Goal: Task Accomplishment & Management: Manage account settings

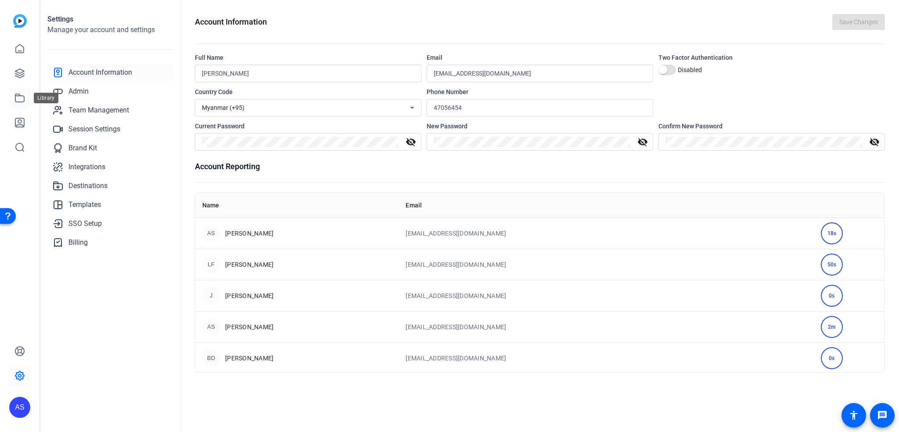
click at [18, 94] on icon at bounding box center [19, 98] width 9 height 8
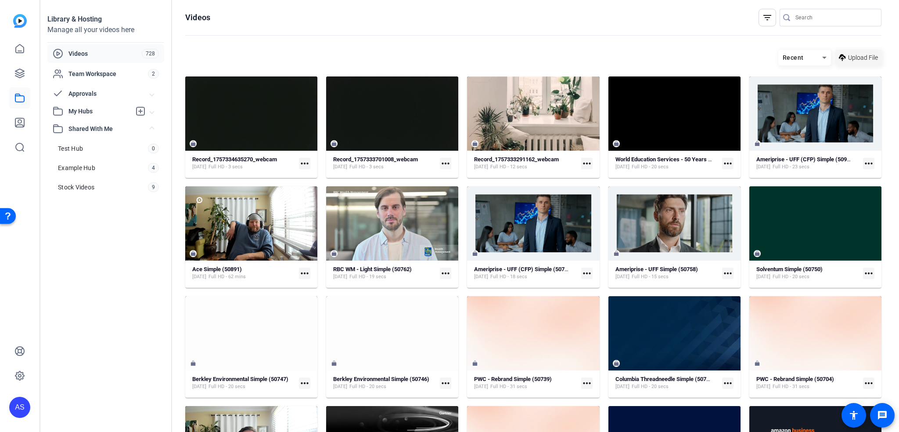
click at [848, 56] on span "Upload File" at bounding box center [863, 57] width 30 height 9
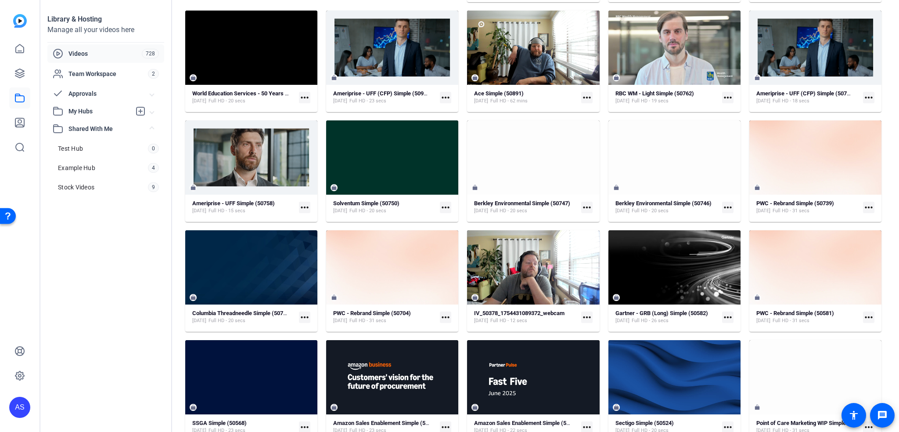
scroll to position [295, 0]
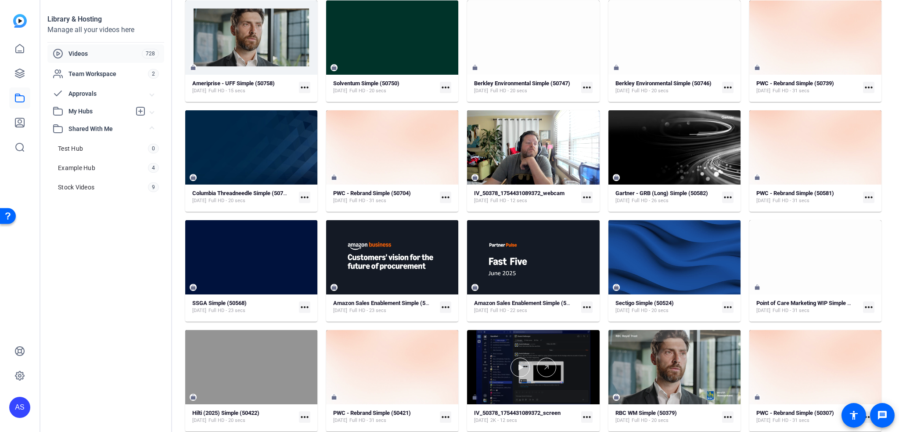
click at [516, 354] on div at bounding box center [533, 367] width 132 height 74
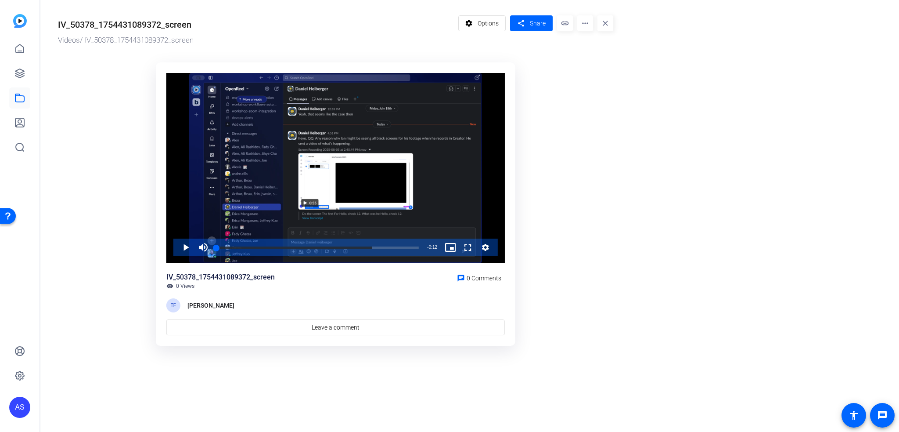
click at [593, 325] on ktd-grid "Video Player is loading. Play Video Play Mute Current Time 0:00 / Duration 0:12…" at bounding box center [335, 204] width 555 height 294
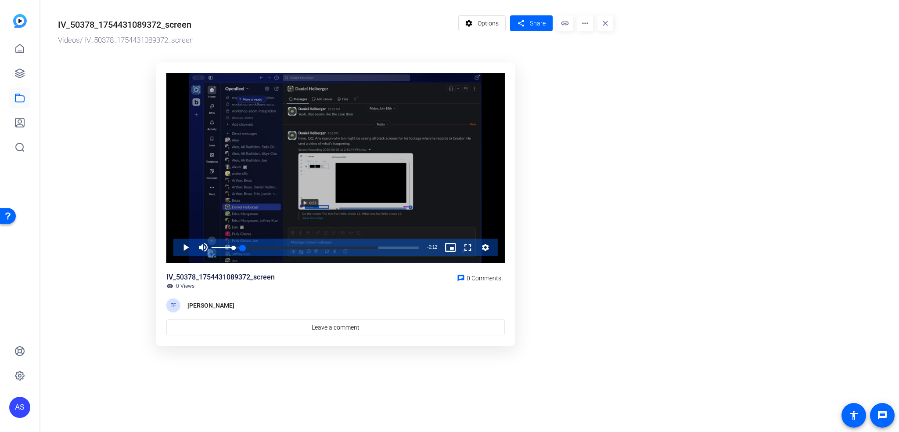
drag, startPoint x: 212, startPoint y: 244, endPoint x: 237, endPoint y: 246, distance: 25.1
click at [234, 245] on div "100%" at bounding box center [223, 247] width 22 height 18
drag, startPoint x: 243, startPoint y: 246, endPoint x: 258, endPoint y: 245, distance: 15.4
click at [251, 245] on div "Loaded : 77.04% 0:00 0:00" at bounding box center [317, 247] width 211 height 18
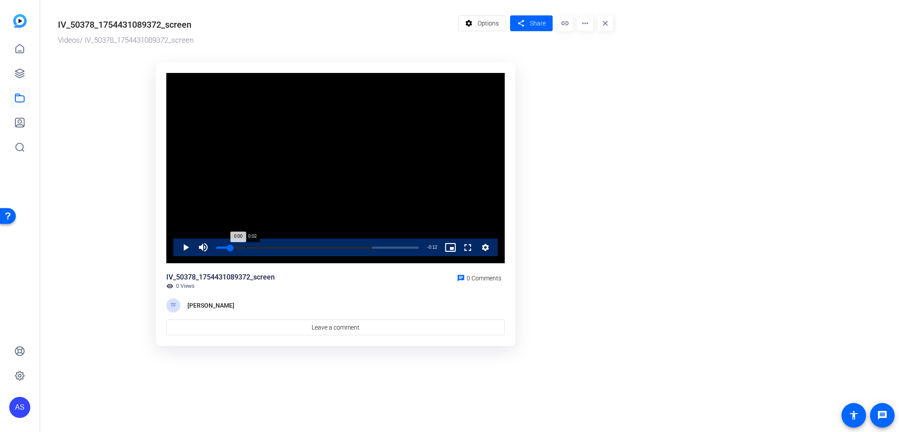
click at [263, 245] on div "Loaded : 77.04% 0:02 0:00" at bounding box center [317, 247] width 211 height 18
drag, startPoint x: 281, startPoint y: 247, endPoint x: 291, endPoint y: 247, distance: 9.7
click at [283, 247] on div "Loaded : 77.04% 0:03 0:02" at bounding box center [317, 247] width 202 height 2
drag, startPoint x: 291, startPoint y: 247, endPoint x: 305, endPoint y: 245, distance: 14.6
click at [291, 247] on div "Loaded : 77.04% 0:04 0:04" at bounding box center [317, 247] width 202 height 2
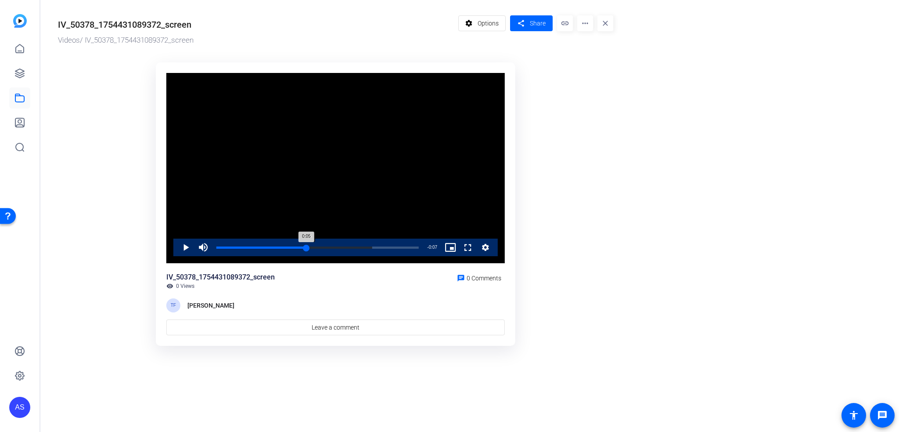
drag, startPoint x: 305, startPoint y: 245, endPoint x: 325, endPoint y: 246, distance: 19.8
click at [309, 244] on div "Loaded : 77.04% 0:05 0:05" at bounding box center [317, 247] width 211 height 18
click at [327, 246] on div "Loaded : 77.04% 0:07 0:07" at bounding box center [317, 247] width 202 height 2
click at [349, 247] on div "Loaded : 77.04% 0:08 0:08" at bounding box center [317, 247] width 202 height 2
drag, startPoint x: 374, startPoint y: 247, endPoint x: 389, endPoint y: 248, distance: 14.5
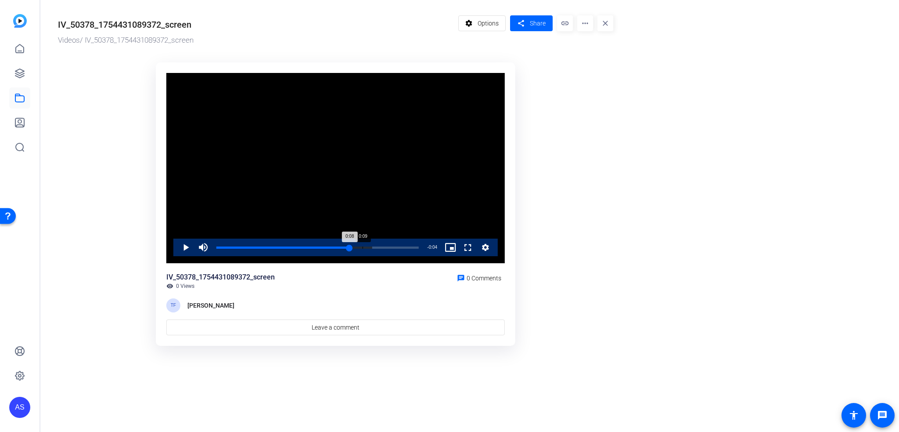
click at [375, 247] on div "Loaded : 77.04% 0:09 0:08" at bounding box center [317, 247] width 202 height 2
click at [389, 248] on div "Loaded : 0.00% 0:10 0:10" at bounding box center [317, 247] width 202 height 2
drag, startPoint x: 392, startPoint y: 248, endPoint x: 402, endPoint y: 247, distance: 10.5
click at [389, 248] on div "0:11" at bounding box center [302, 247] width 173 height 2
click at [597, 233] on ktd-grid "Video Player is loading. Play Video Play Mute 100% Current Time 0:11 / Duration…" at bounding box center [335, 204] width 555 height 294
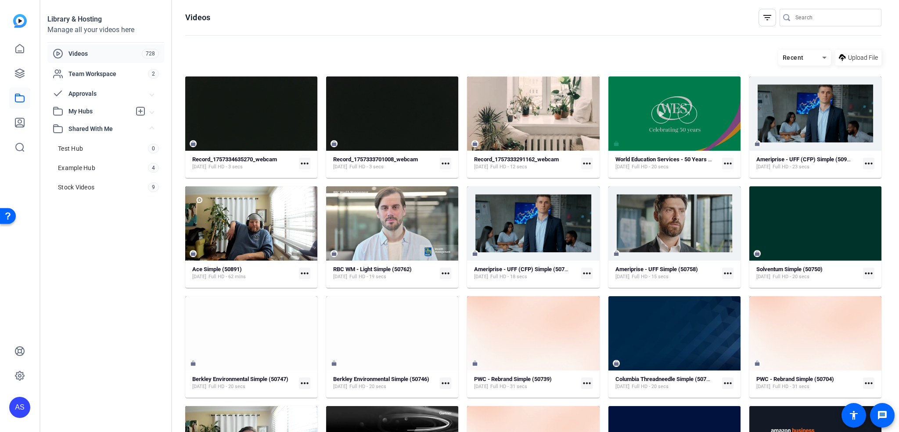
click at [706, 120] on div at bounding box center [674, 113] width 132 height 19
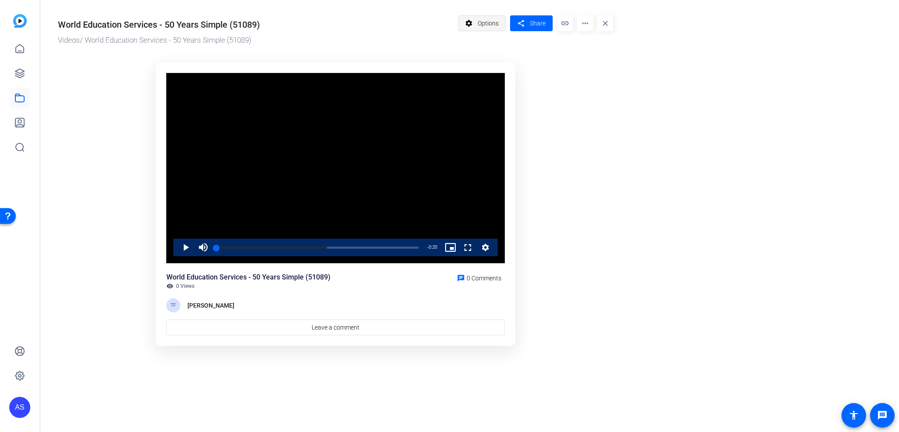
click at [489, 26] on span "Options" at bounding box center [488, 23] width 21 height 17
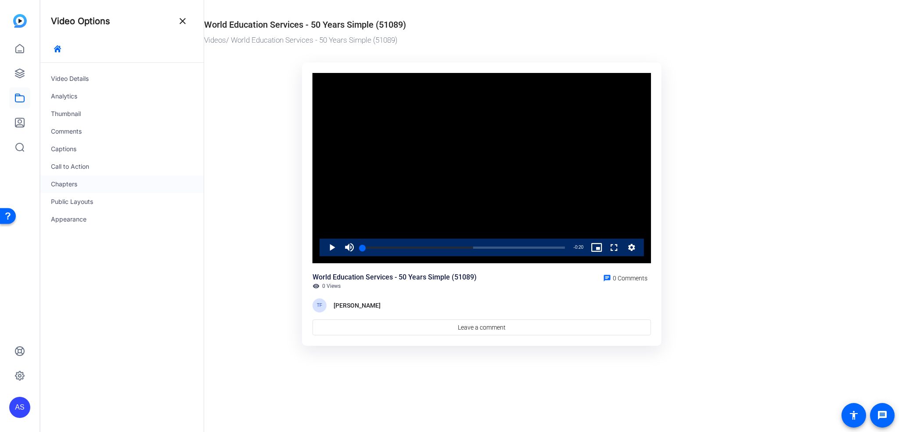
click at [96, 175] on div "Chapters" at bounding box center [121, 184] width 163 height 18
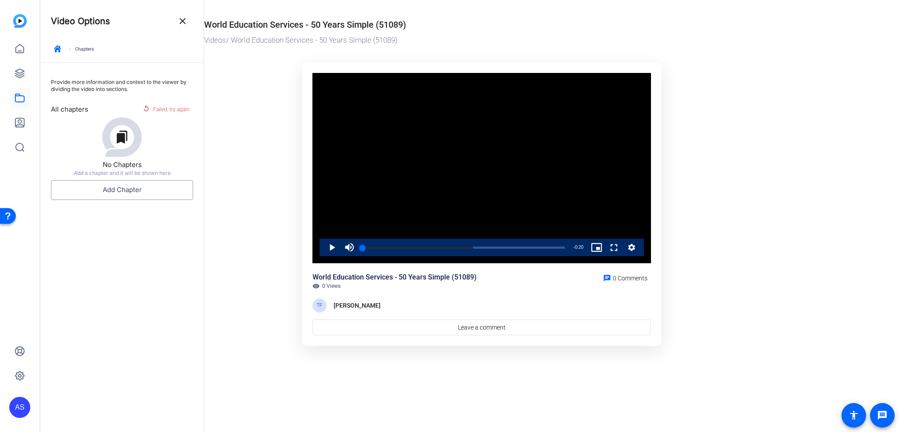
click at [110, 189] on button "Add Chapter" at bounding box center [122, 190] width 142 height 20
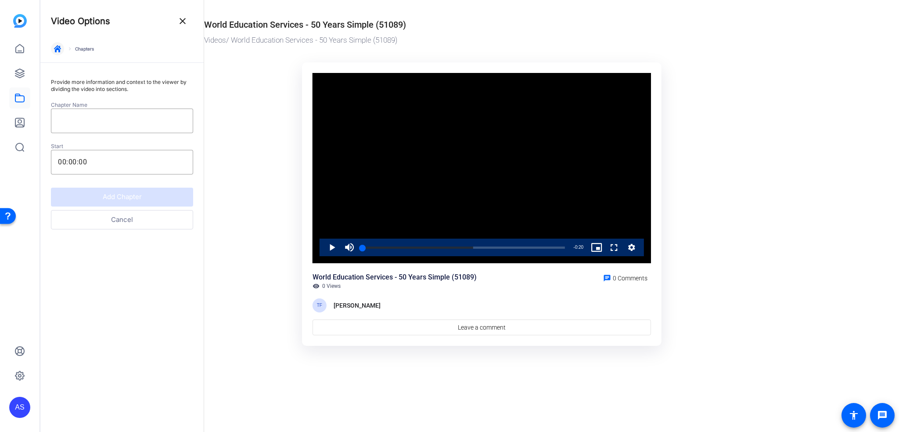
click at [55, 48] on icon "button" at bounding box center [57, 48] width 7 height 7
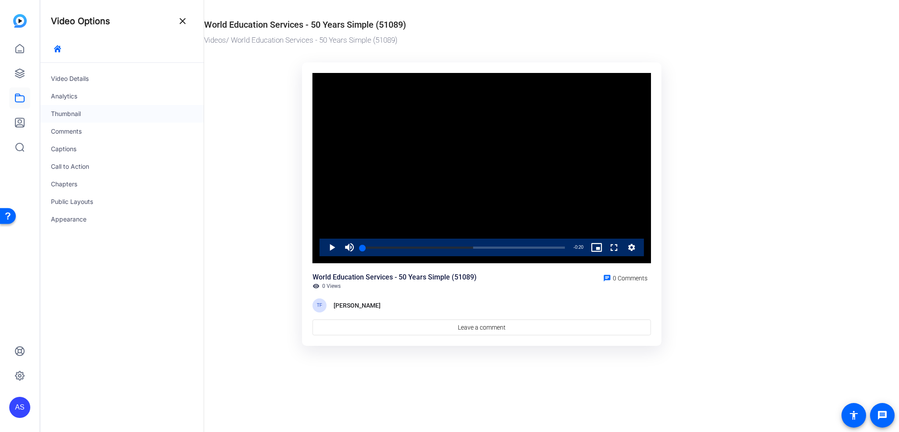
click at [83, 117] on div "Thumbnail" at bounding box center [121, 114] width 163 height 18
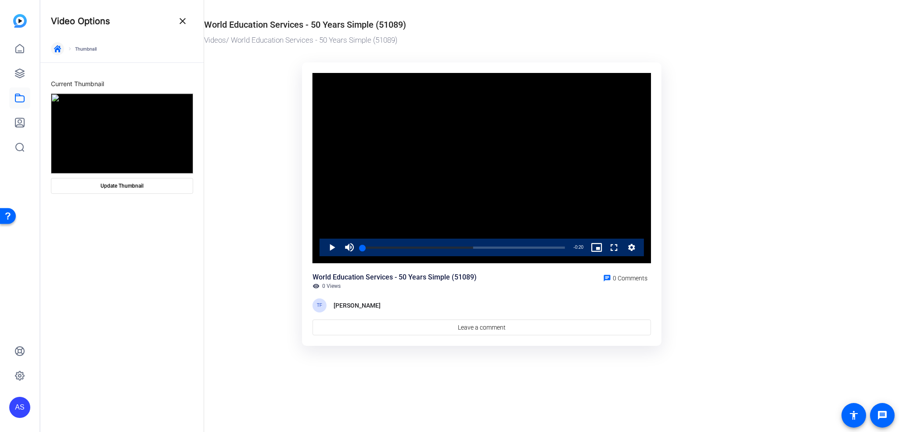
click at [58, 50] on icon "button" at bounding box center [57, 48] width 7 height 7
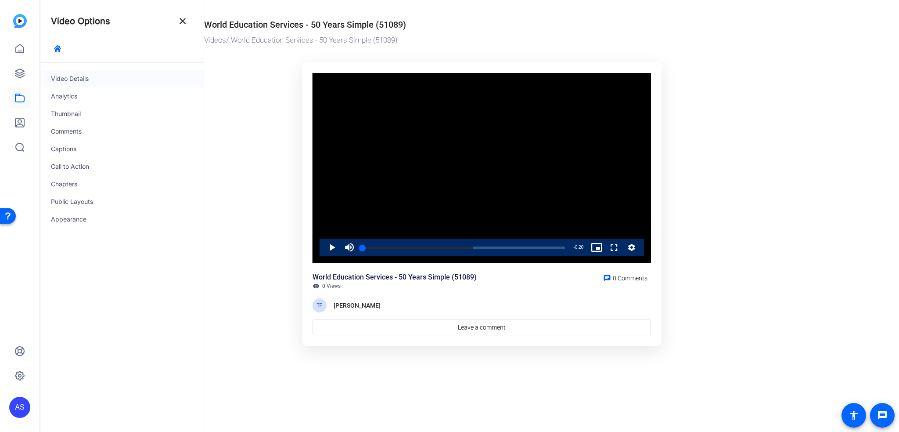
click at [67, 80] on div "Video Details" at bounding box center [121, 79] width 163 height 18
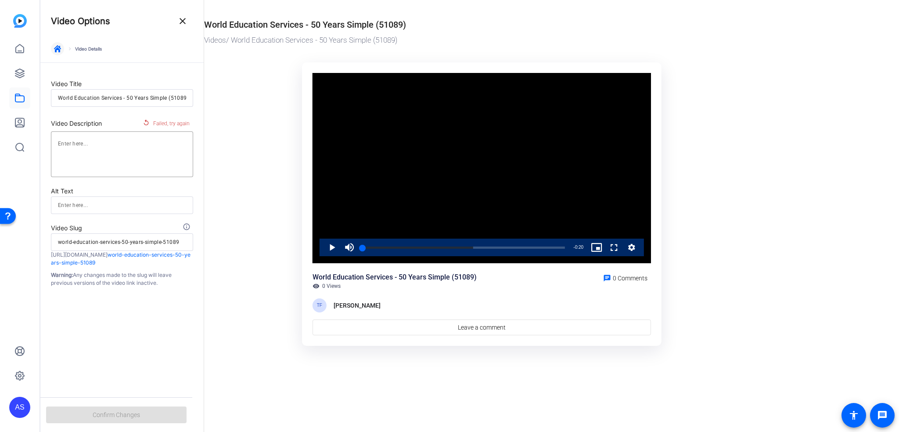
click at [64, 50] on span "button" at bounding box center [57, 48] width 21 height 21
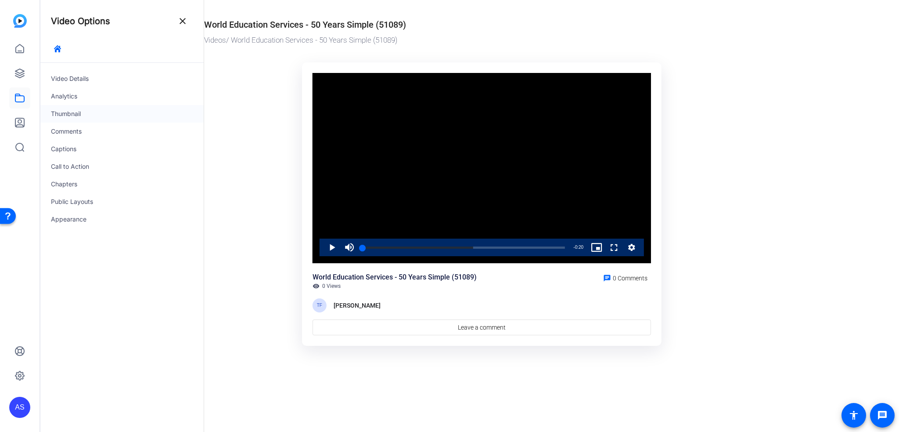
click at [76, 117] on div "Thumbnail" at bounding box center [121, 114] width 163 height 18
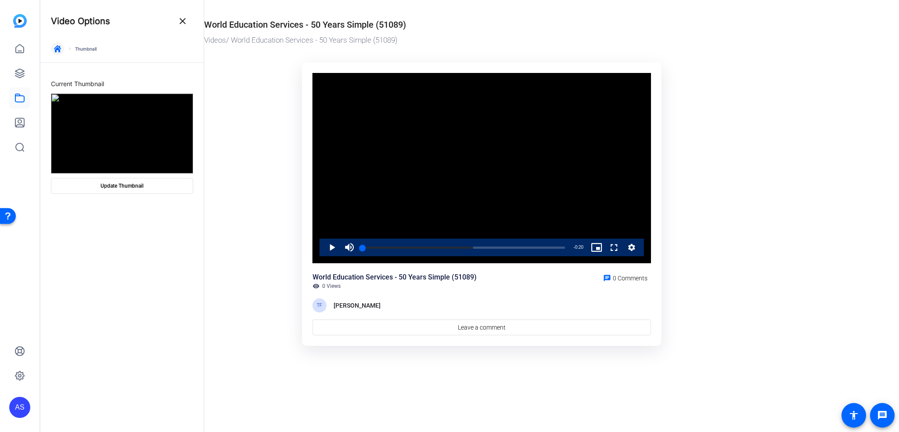
click at [55, 48] on icon "button" at bounding box center [57, 48] width 7 height 7
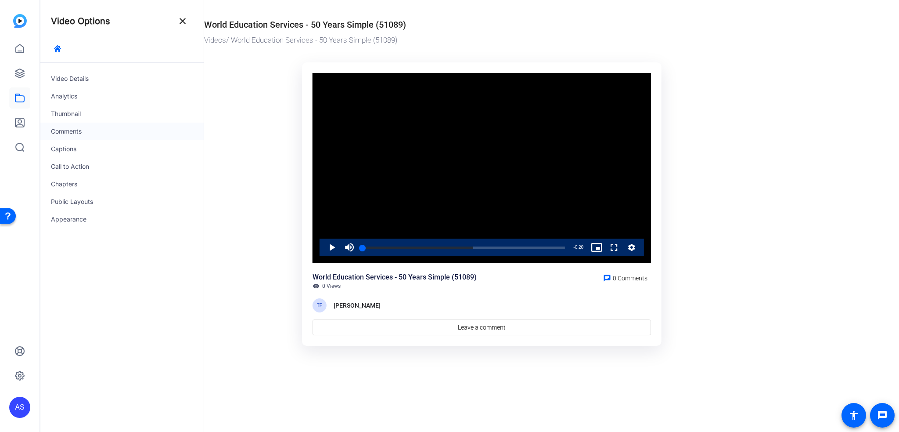
click at [67, 133] on div "Comments" at bounding box center [121, 131] width 163 height 18
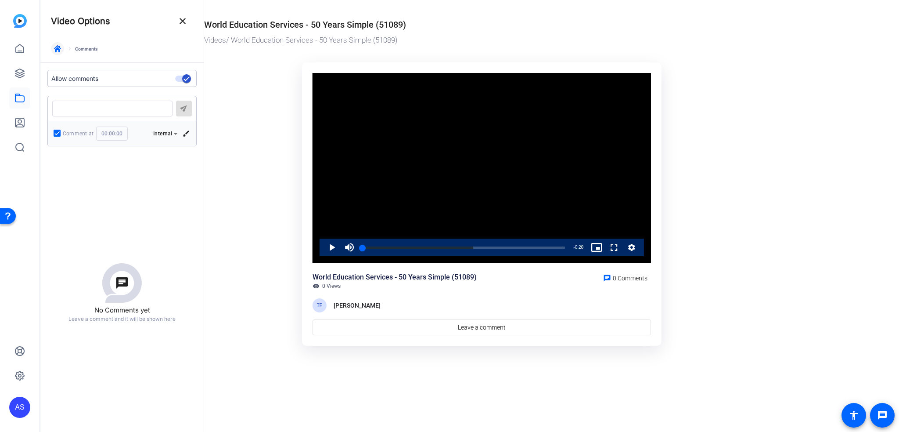
click at [52, 50] on span "button" at bounding box center [57, 48] width 21 height 21
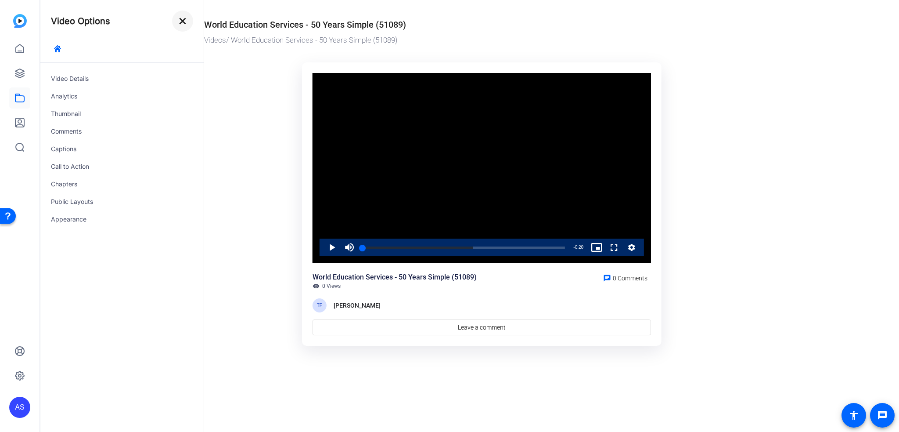
click at [181, 23] on mat-icon "close" at bounding box center [182, 21] width 11 height 11
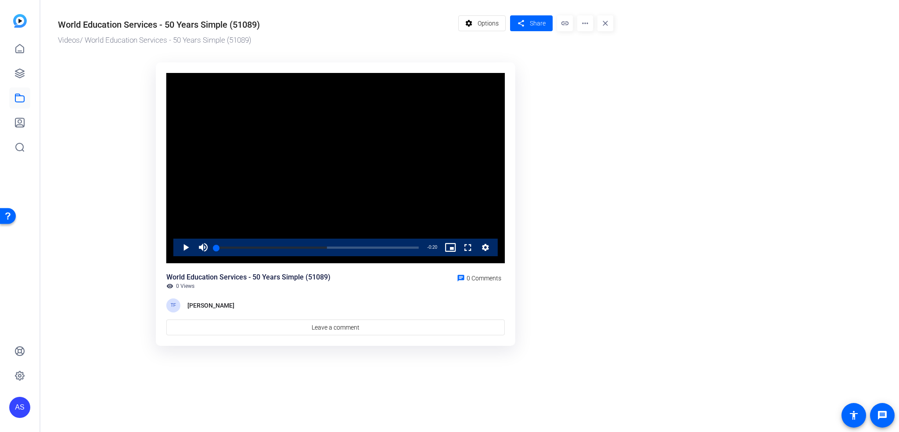
click at [495, 25] on span "Options" at bounding box center [488, 23] width 21 height 17
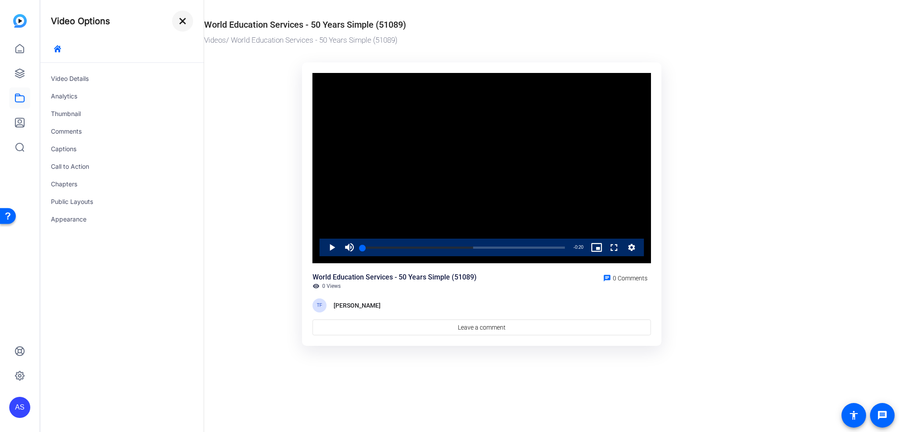
click at [186, 21] on mat-icon "close" at bounding box center [182, 21] width 11 height 11
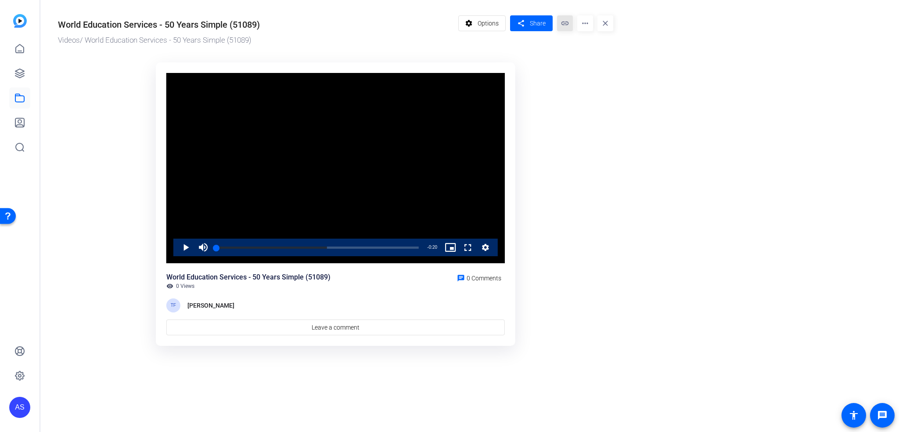
click at [567, 23] on mat-icon "link" at bounding box center [565, 23] width 16 height 16
click at [582, 25] on mat-icon "more_horiz" at bounding box center [585, 23] width 16 height 16
click at [594, 40] on span "Analytics" at bounding box center [601, 39] width 35 height 11
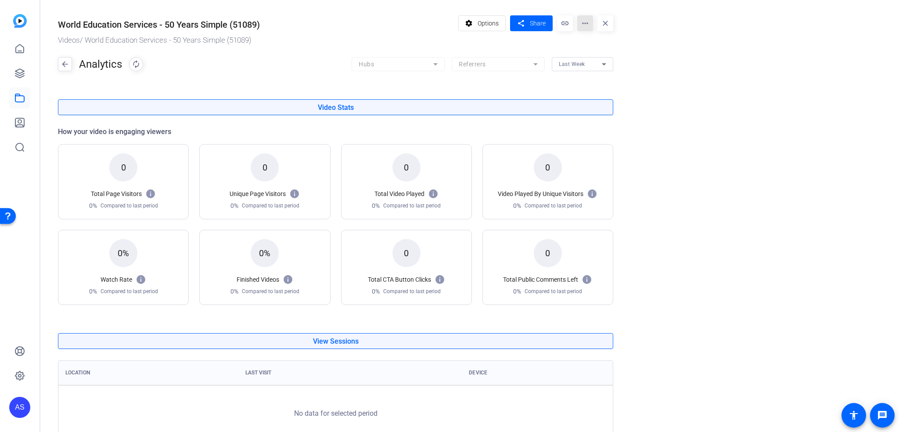
click at [579, 20] on mat-icon "more_horiz" at bounding box center [585, 23] width 16 height 16
click at [595, 39] on span "Analytics" at bounding box center [601, 39] width 35 height 11
click at [581, 24] on mat-icon "more_horiz" at bounding box center [585, 23] width 16 height 16
click at [601, 43] on span "Analytics" at bounding box center [601, 39] width 35 height 11
click at [585, 24] on mat-icon "more_horiz" at bounding box center [585, 23] width 16 height 16
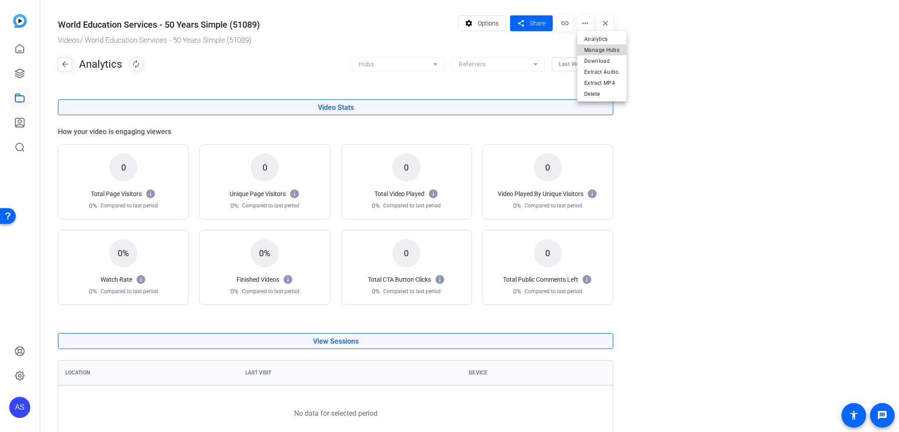
click at [591, 48] on span "Manage Hubs" at bounding box center [601, 50] width 35 height 11
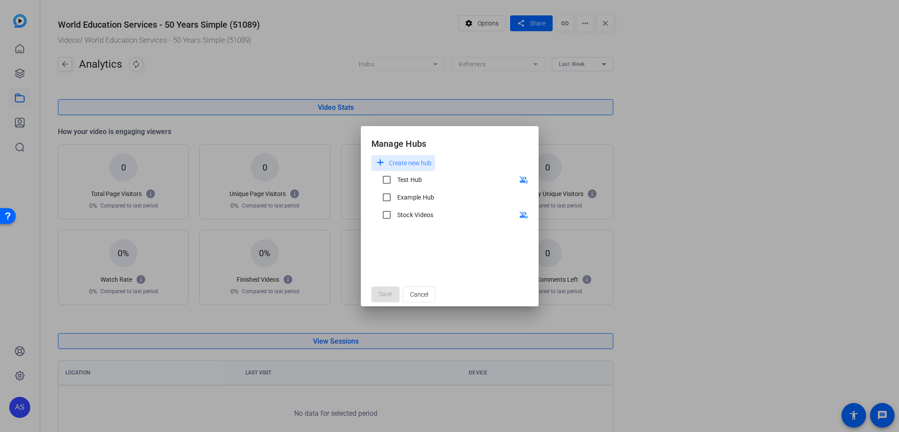
click at [310, 95] on div at bounding box center [449, 216] width 899 height 432
click at [414, 294] on span "Cancel" at bounding box center [419, 294] width 18 height 17
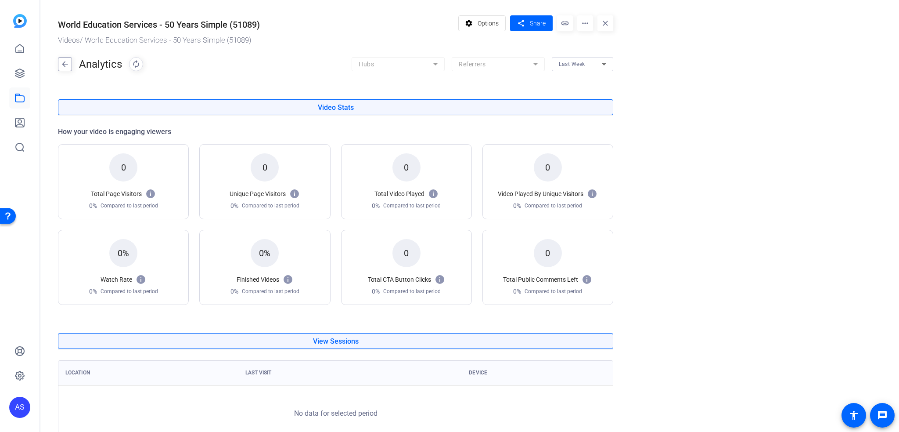
click at [61, 59] on mat-icon "arrow_back" at bounding box center [64, 64] width 13 height 14
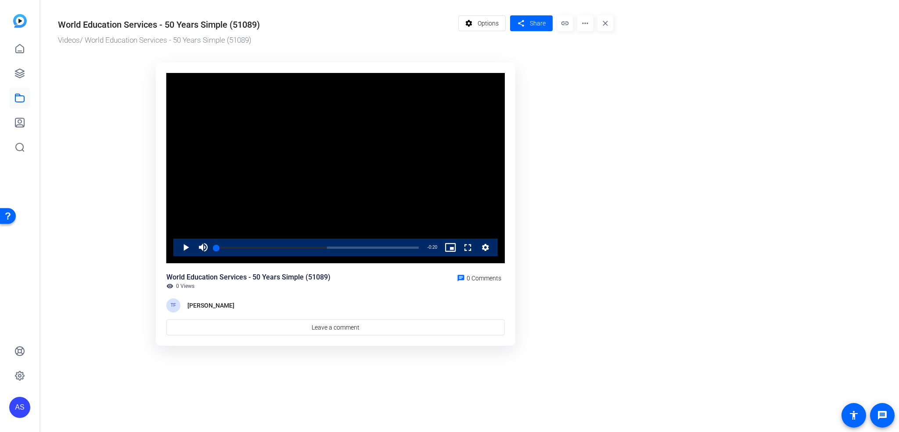
click at [610, 24] on mat-icon "close" at bounding box center [605, 23] width 16 height 16
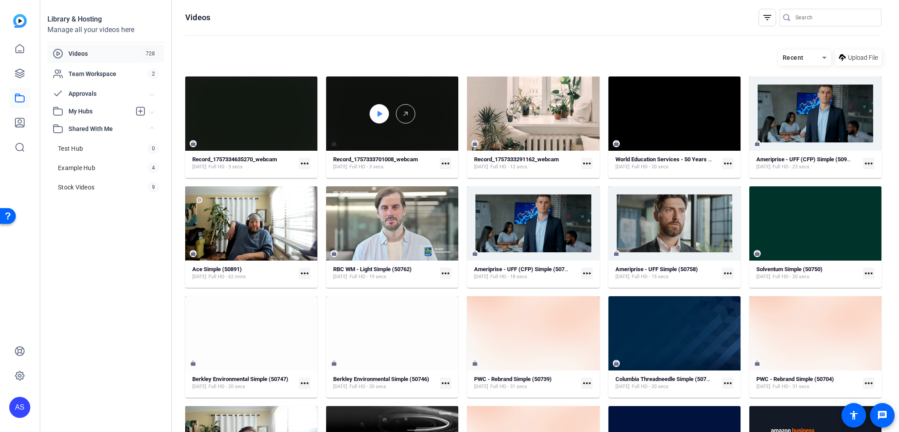
click at [382, 105] on div at bounding box center [379, 113] width 19 height 19
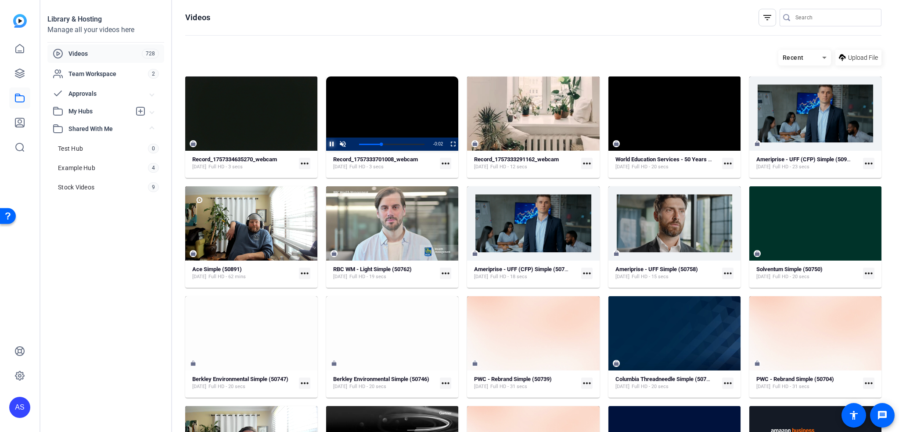
click at [326, 146] on span "Video Player" at bounding box center [326, 143] width 0 height 13
click at [444, 273] on mat-icon "more_horiz" at bounding box center [445, 272] width 11 height 11
click at [361, 266] on div at bounding box center [449, 216] width 899 height 432
click at [372, 269] on strong "RBC WM - Light Simple (50762)" at bounding box center [372, 269] width 79 height 7
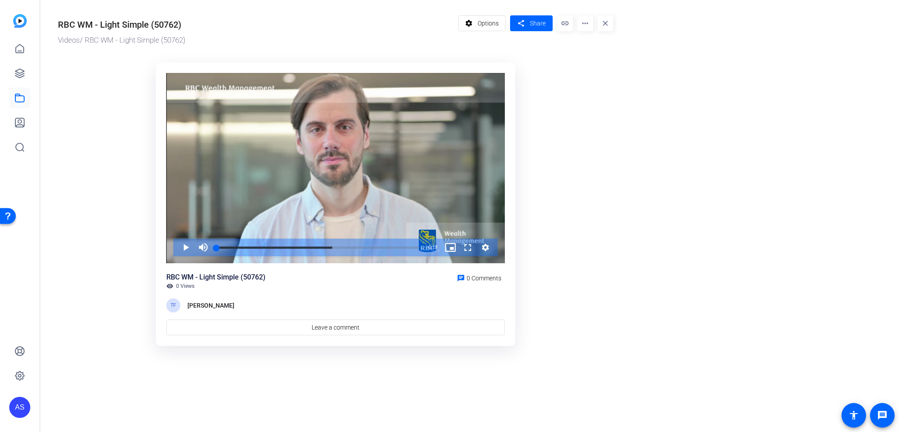
click at [609, 19] on mat-icon "close" at bounding box center [605, 23] width 16 height 16
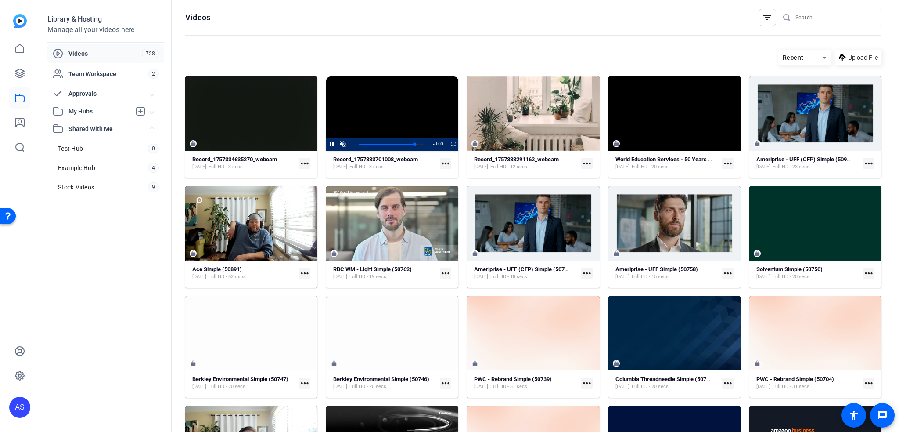
click at [84, 113] on span "My Hubs" at bounding box center [99, 111] width 62 height 9
click at [142, 109] on icon at bounding box center [140, 111] width 11 height 11
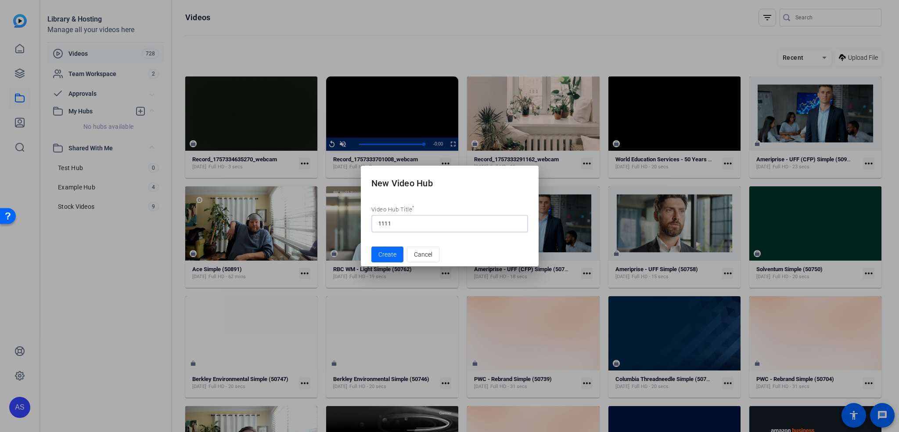
type input "1111"
click at [388, 255] on span "Create" at bounding box center [387, 254] width 18 height 9
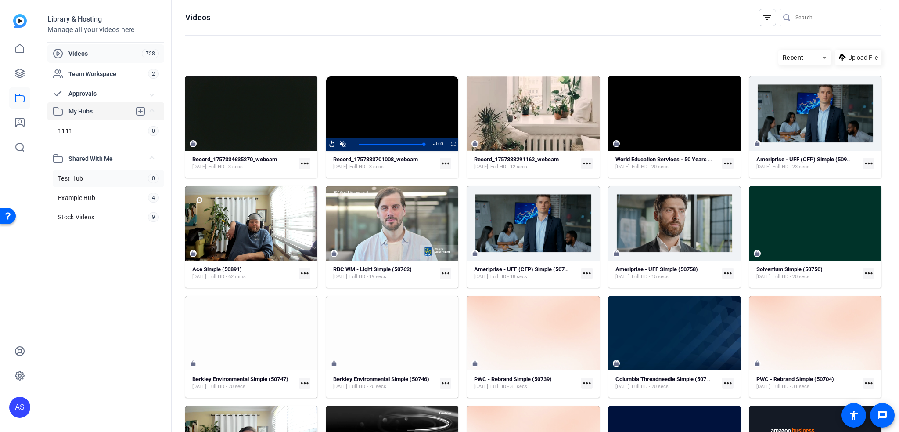
click at [112, 178] on link "Test Hub 0" at bounding box center [109, 178] width 112 height 18
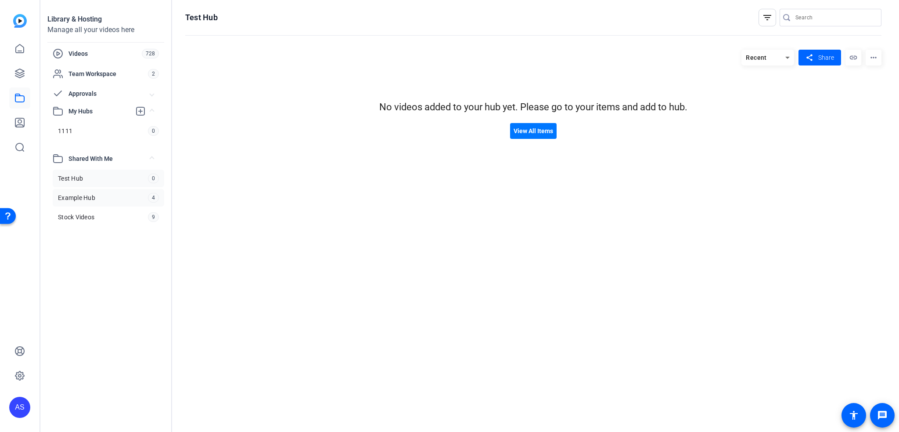
click at [106, 198] on link "Example Hub 4" at bounding box center [109, 198] width 112 height 18
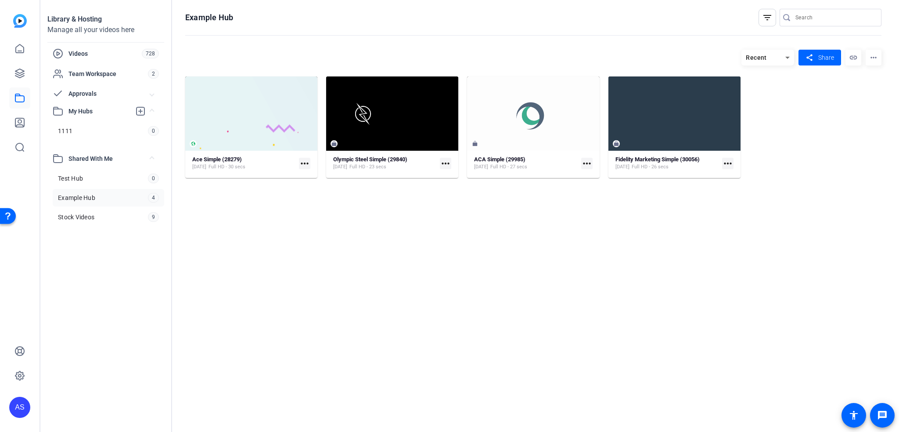
click at [874, 61] on mat-icon "more_horiz" at bounding box center [874, 58] width 16 height 16
click at [857, 85] on span "View Hub Page" at bounding box center [855, 84] width 39 height 6
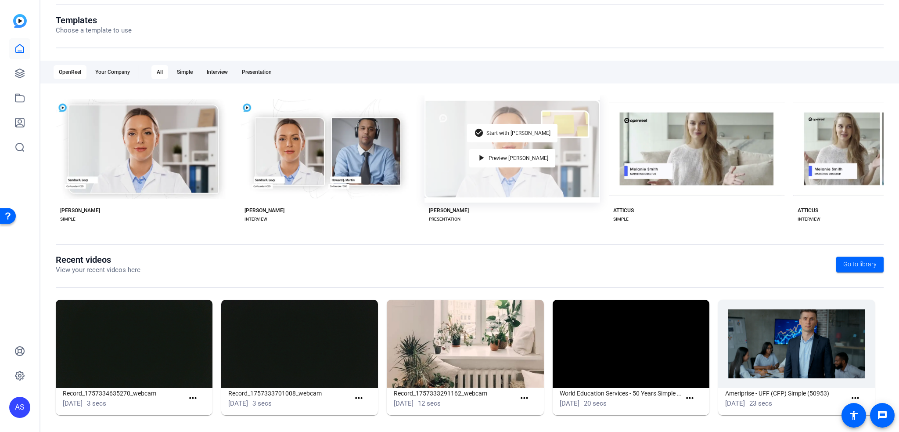
click at [559, 174] on div "check_circle Start with Matti play_arrow Preview Matti" at bounding box center [512, 148] width 176 height 107
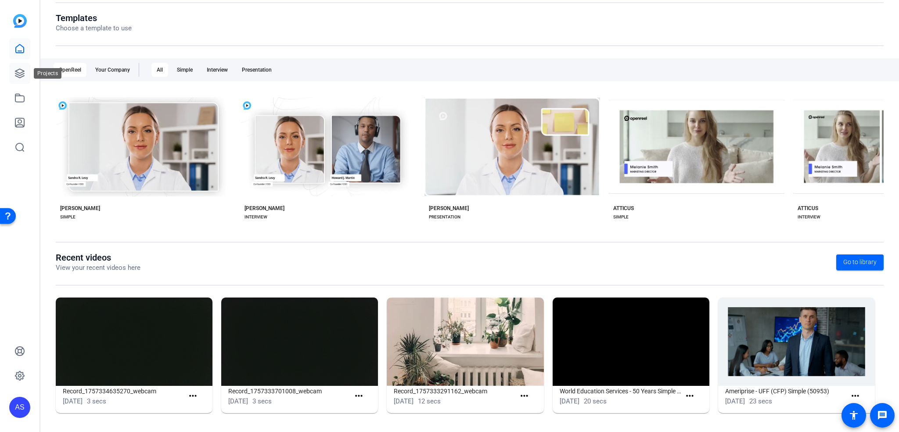
click at [23, 76] on icon at bounding box center [19, 73] width 9 height 9
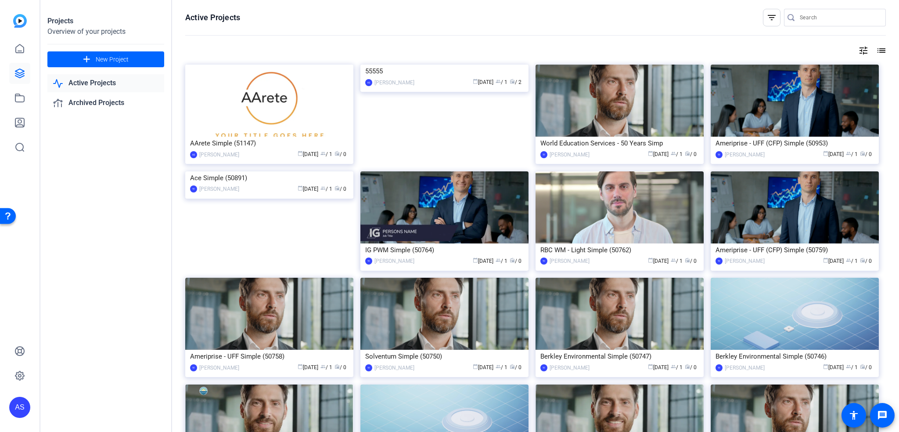
click at [7, 212] on div "Open Resource Center" at bounding box center [7, 215] width 7 height 7
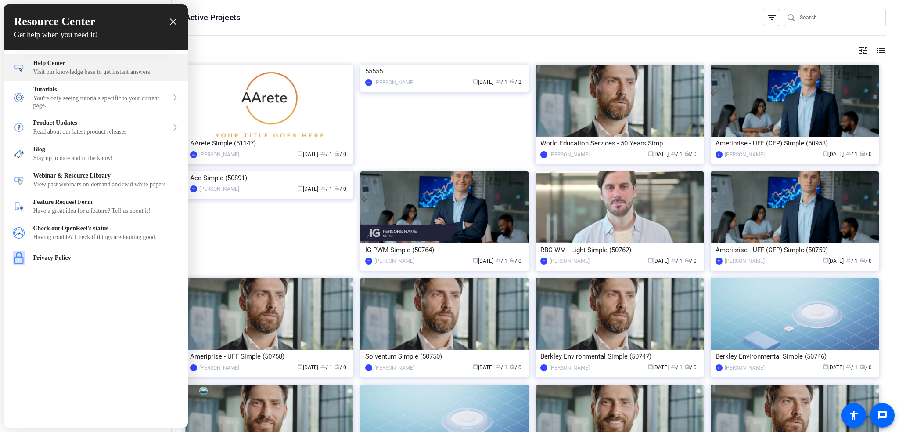
click at [98, 72] on div "Visit our knowledge base to get instant answers." at bounding box center [105, 71] width 145 height 7
click at [826, 9] on div at bounding box center [449, 216] width 899 height 432
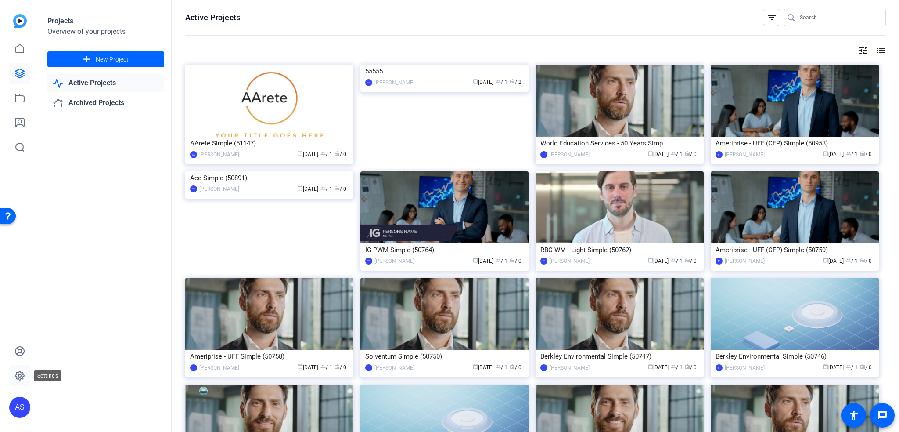
click at [23, 373] on icon at bounding box center [19, 375] width 9 height 9
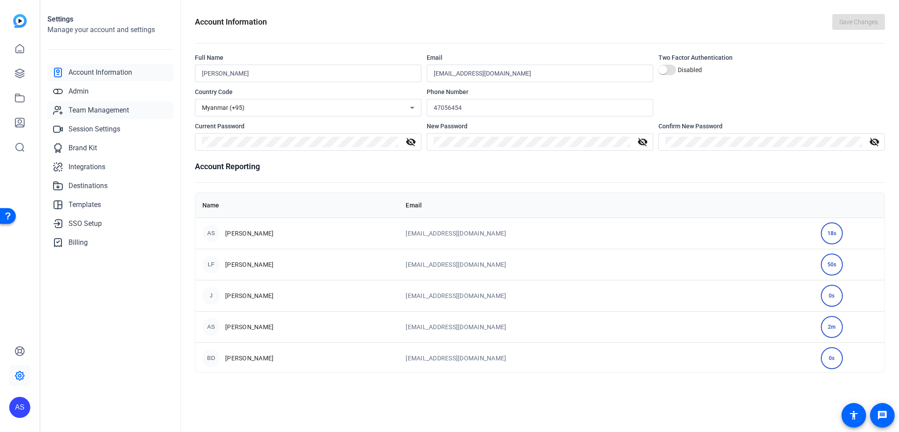
click at [82, 110] on span "Team Management" at bounding box center [98, 110] width 61 height 11
